Goal: Obtain resource: Download file/media

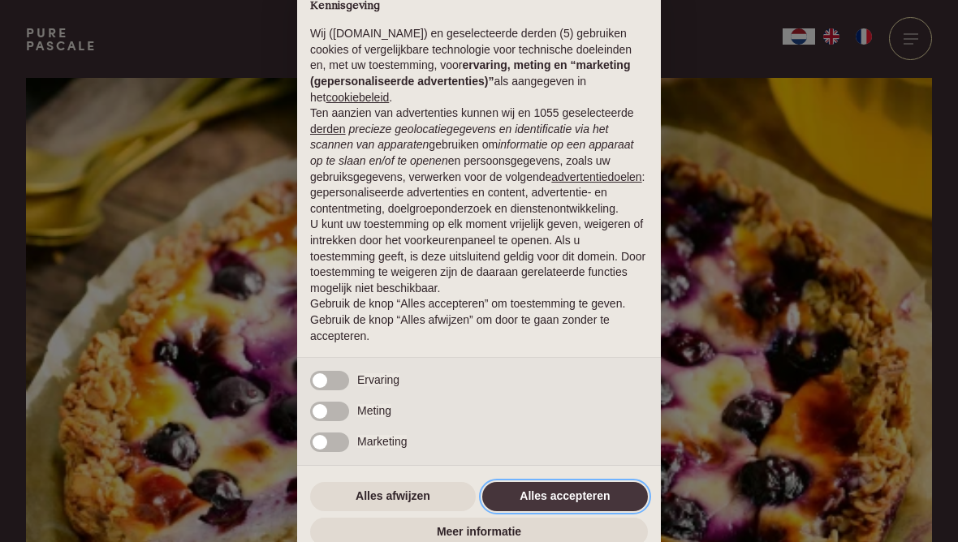
click at [595, 501] on button "Alles accepteren" at bounding box center [565, 496] width 166 height 29
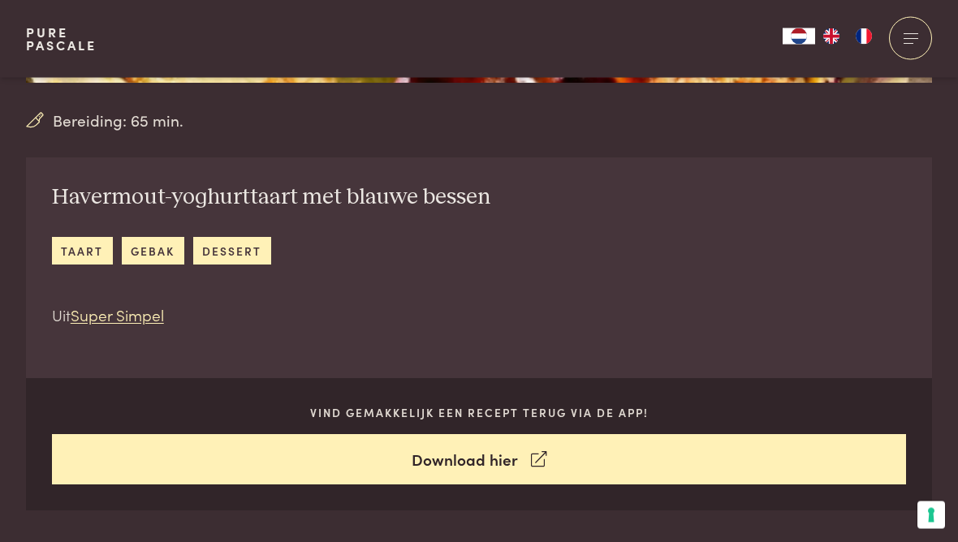
scroll to position [539, 0]
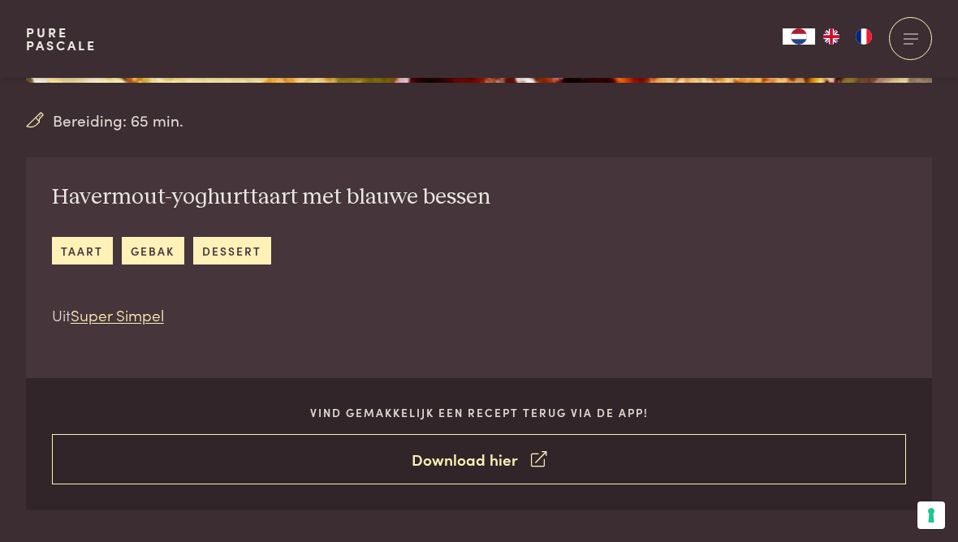
click at [550, 448] on link "Download hier" at bounding box center [479, 459] width 855 height 51
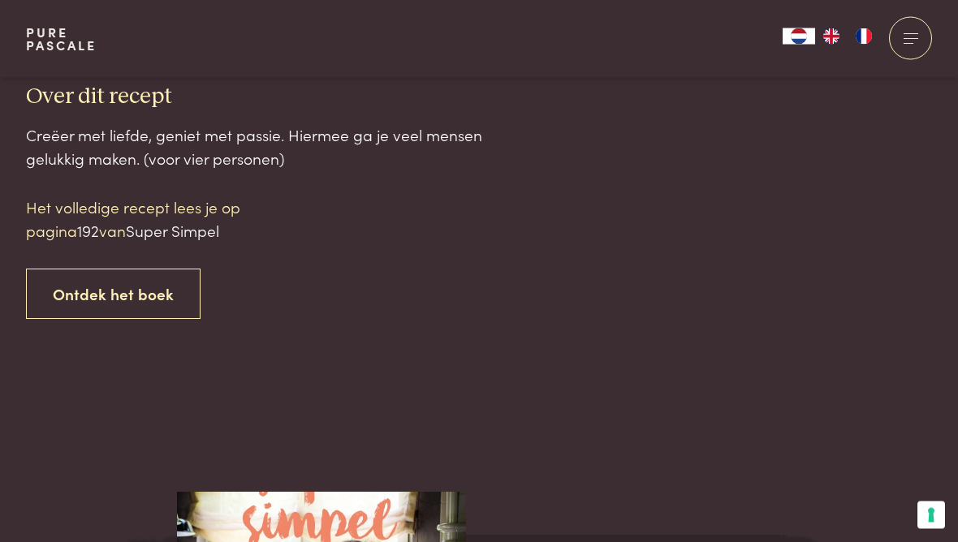
scroll to position [1637, 0]
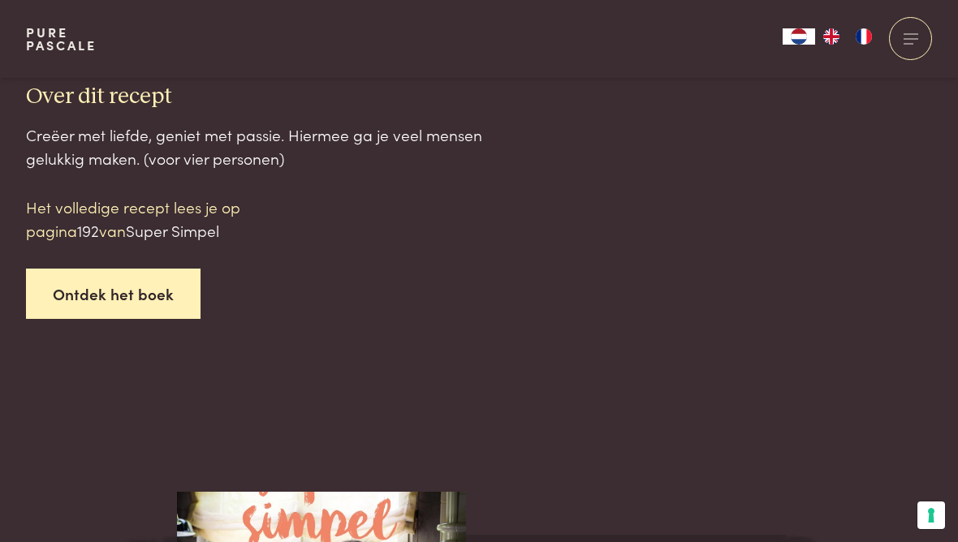
click at [97, 269] on link "Ontdek het boek" at bounding box center [113, 294] width 175 height 51
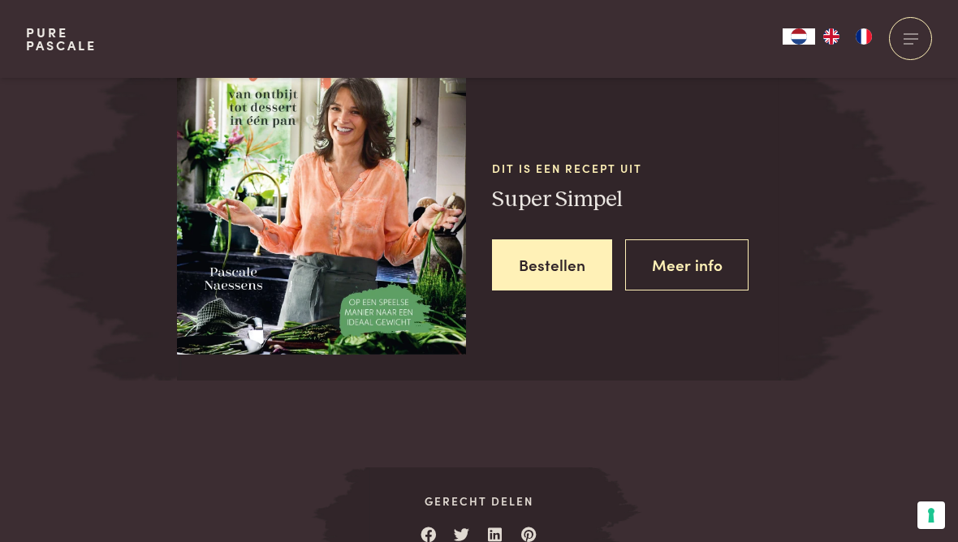
scroll to position [2117, 0]
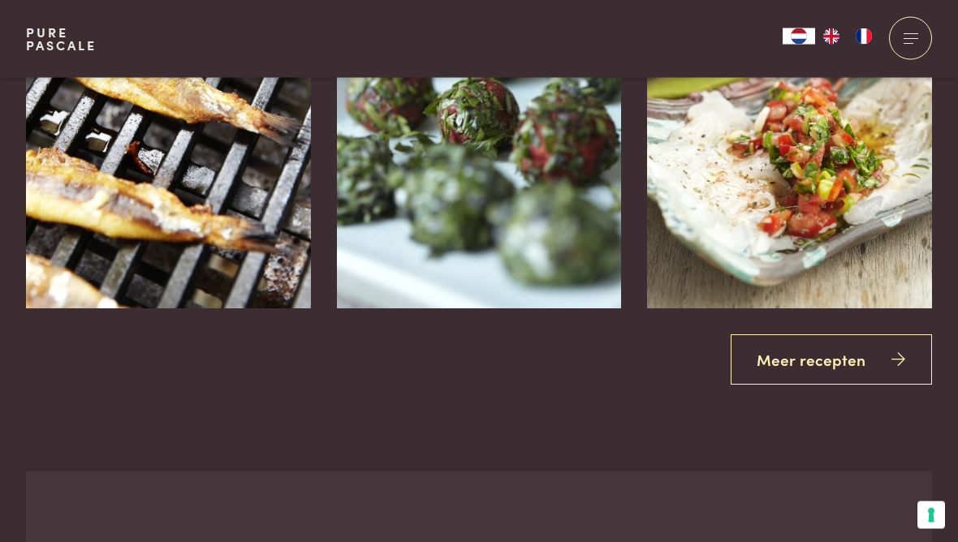
scroll to position [2928, 0]
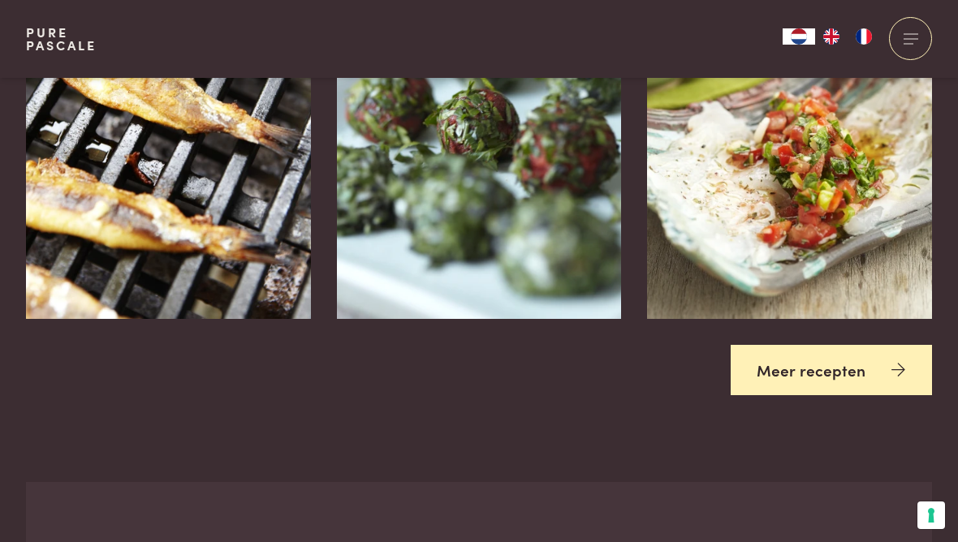
click at [882, 361] on link "Meer recepten" at bounding box center [832, 370] width 202 height 51
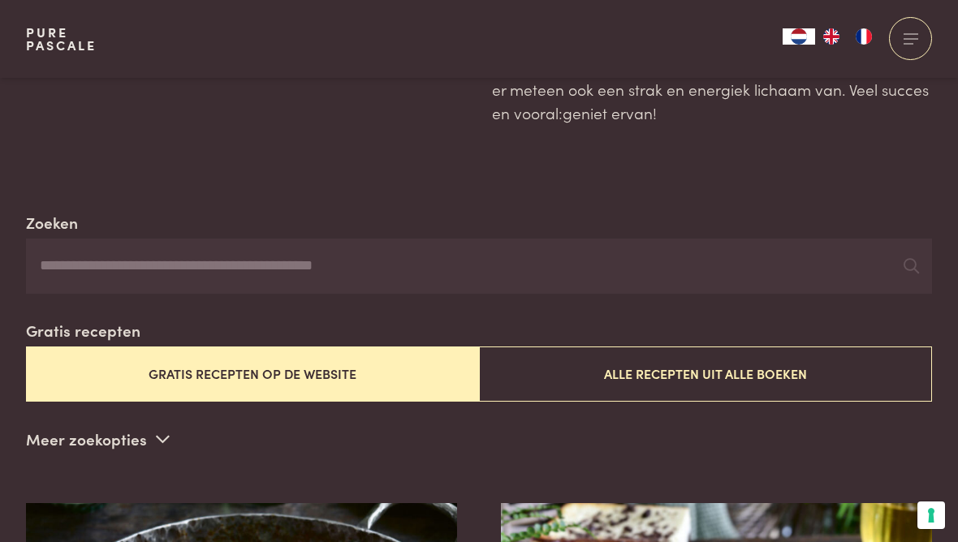
scroll to position [183, 0]
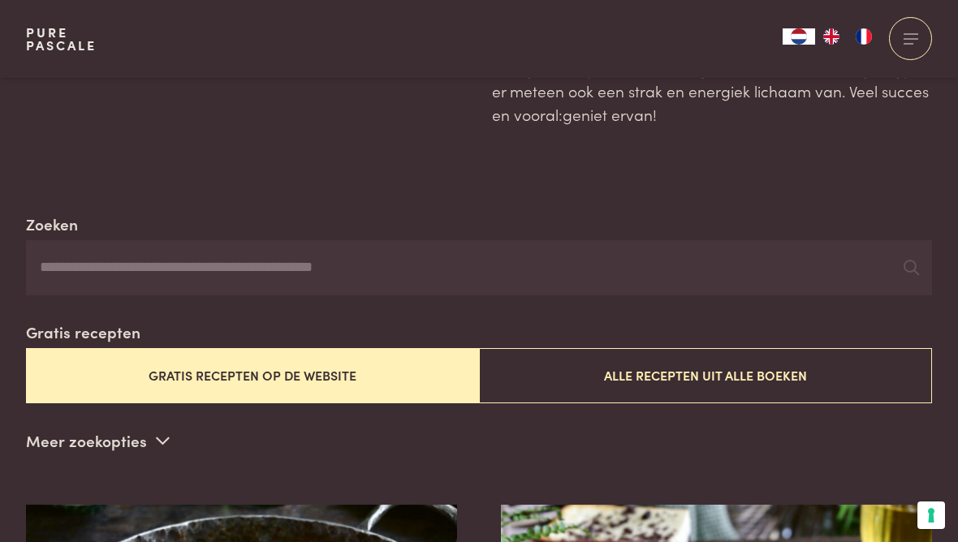
click at [306, 377] on button "Gratis recepten op de website" at bounding box center [252, 375] width 453 height 54
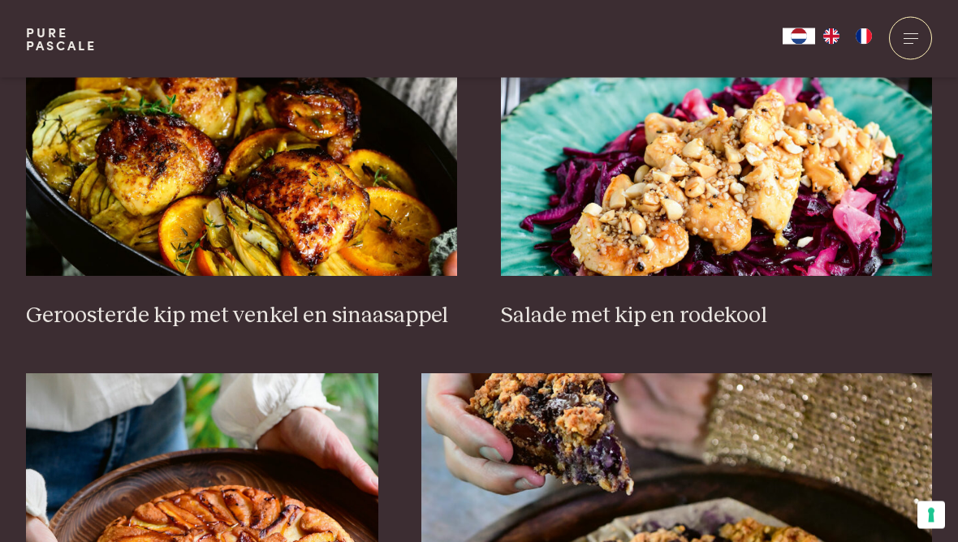
scroll to position [2030, 0]
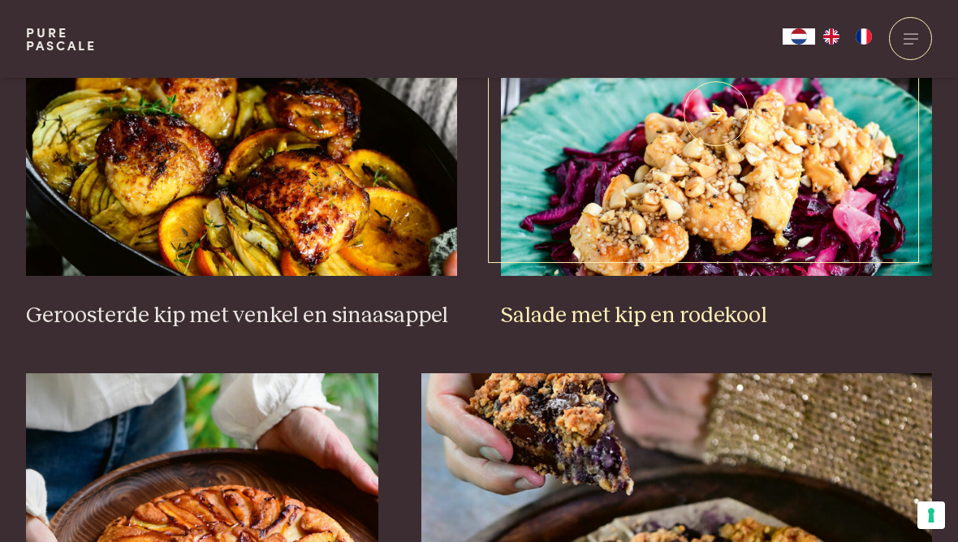
click at [740, 304] on h3 "Salade met kip en rodekool" at bounding box center [717, 316] width 432 height 28
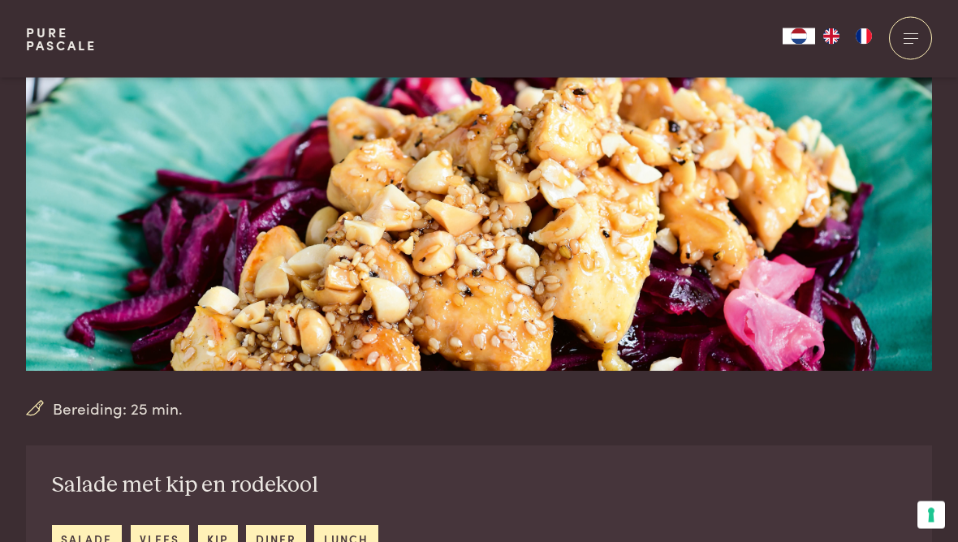
scroll to position [251, 0]
